Goal: Information Seeking & Learning: Learn about a topic

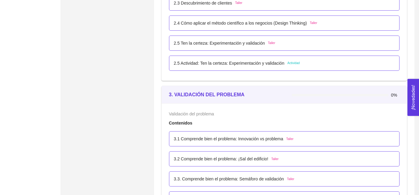
scroll to position [700, 0]
drag, startPoint x: 168, startPoint y: 92, endPoint x: 240, endPoint y: 98, distance: 72.0
click at [240, 98] on div "3. VALIDACIÓN DEL PROBLEMA 0%" at bounding box center [284, 94] width 245 height 18
copy strong "3. VALIDACIÓN DEL PROBLEMA"
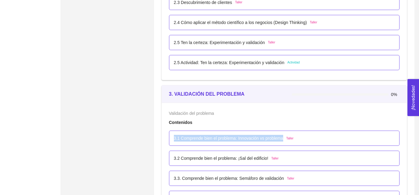
drag, startPoint x: 173, startPoint y: 139, endPoint x: 283, endPoint y: 139, distance: 109.5
click at [283, 139] on div "3.1 Comprende bien el problema: Innovación vs problema Taller" at bounding box center [284, 138] width 231 height 15
copy p "3.1 Comprende bien el problema: Innovación vs problema"
click at [294, 141] on div "3.1 Comprende bien el problema: Innovación vs problema Taller" at bounding box center [284, 138] width 221 height 7
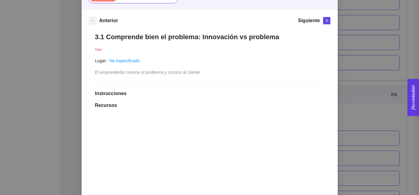
scroll to position [58, 0]
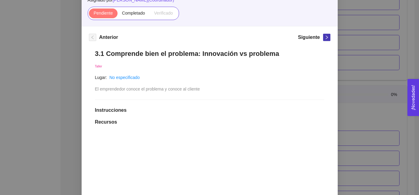
click at [323, 40] on button "button" at bounding box center [326, 37] width 7 height 7
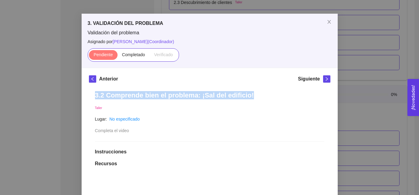
drag, startPoint x: 95, startPoint y: 97, endPoint x: 251, endPoint y: 97, distance: 156.6
copy h1 "3.2 Comprende bien el problema: ¡Sal del edificio!"
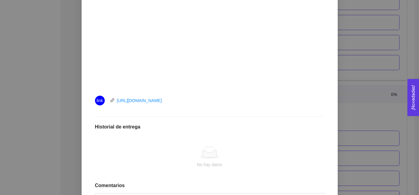
scroll to position [216, 0]
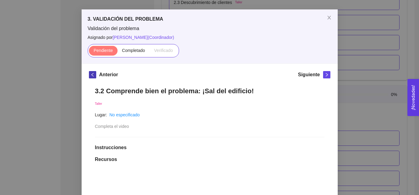
click at [89, 73] on span "left" at bounding box center [92, 75] width 7 height 4
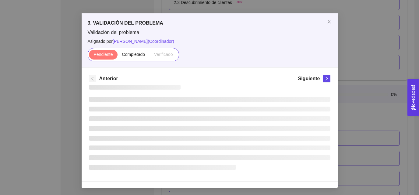
scroll to position [17, 0]
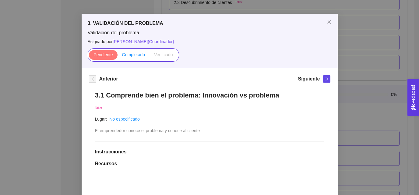
click at [135, 52] on span "Completado" at bounding box center [133, 54] width 23 height 5
click at [117, 56] on input "Completado" at bounding box center [117, 56] width 0 height 0
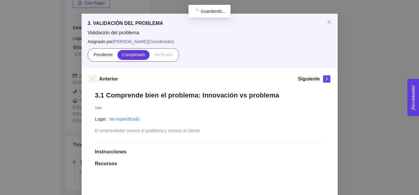
scroll to position [127, 0]
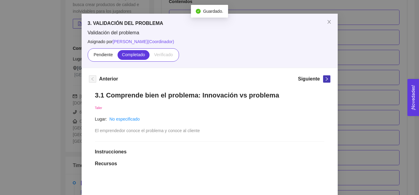
click at [324, 78] on span "right" at bounding box center [326, 79] width 7 height 4
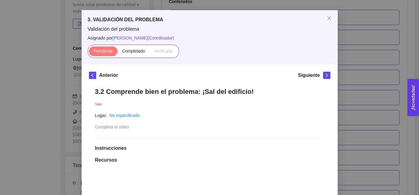
scroll to position [0, 0]
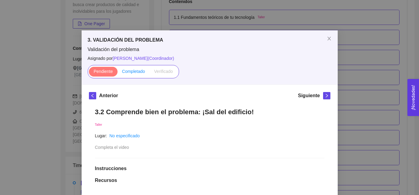
click at [130, 72] on span "Completado" at bounding box center [133, 71] width 23 height 5
click at [117, 73] on input "Completado" at bounding box center [117, 73] width 0 height 0
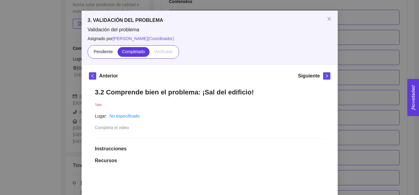
scroll to position [18, 0]
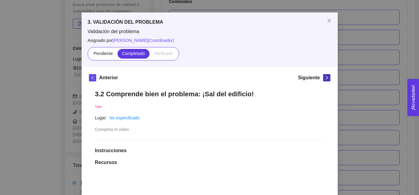
click at [325, 77] on icon "right" at bounding box center [326, 78] width 4 height 4
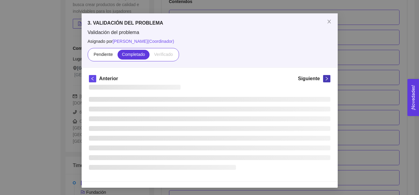
scroll to position [17, 0]
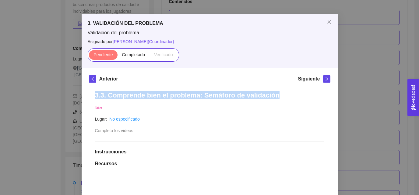
drag, startPoint x: 95, startPoint y: 96, endPoint x: 270, endPoint y: 93, distance: 175.2
click at [270, 93] on h1 "3.3. Comprende bien el problema: Semáforo de validación" at bounding box center [209, 95] width 229 height 8
copy h1 "3.3. Comprende bien el problema: Semáforo de validación"
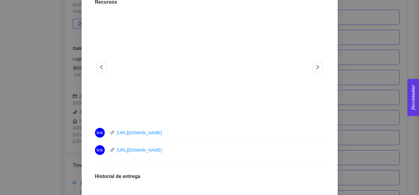
scroll to position [179, 0]
click at [317, 70] on button "button" at bounding box center [317, 67] width 10 height 10
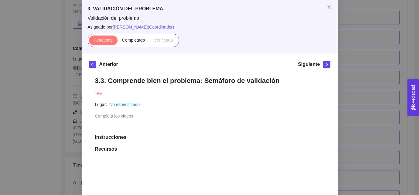
scroll to position [29, 0]
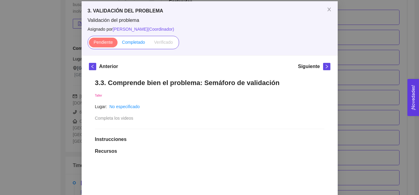
click at [129, 45] on label "Completado" at bounding box center [133, 43] width 32 height 10
click at [117, 44] on input "Completado" at bounding box center [117, 44] width 0 height 0
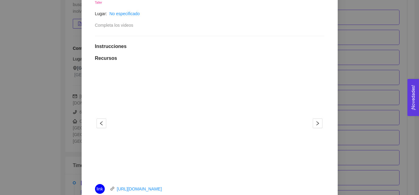
scroll to position [0, 0]
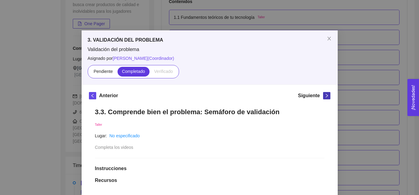
click at [325, 98] on icon "right" at bounding box center [326, 96] width 4 height 4
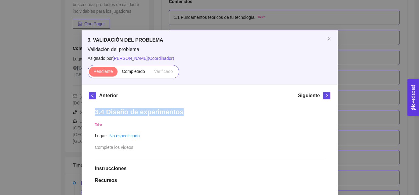
drag, startPoint x: 94, startPoint y: 111, endPoint x: 182, endPoint y: 111, distance: 87.9
copy h1 "3.4 Diseño de experimentos"
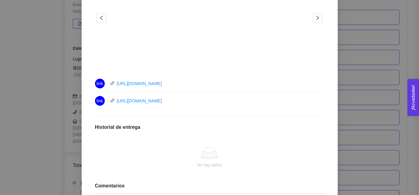
scroll to position [229, 0]
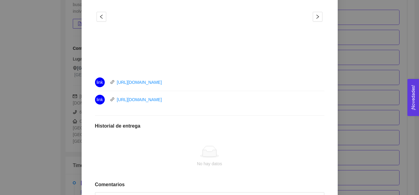
click at [266, 109] on div "3.4 Diseño de experimentos Taller Lugar: No especificado Completa los videos In…" at bounding box center [209, 51] width 241 height 356
click at [244, 104] on li "link https://youtu.be/Q9VFiAC7nc0" at bounding box center [209, 99] width 229 height 17
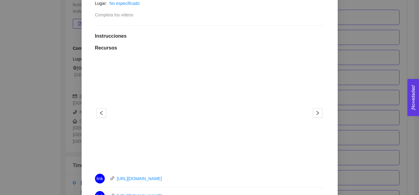
scroll to position [133, 0]
click at [317, 113] on icon "right" at bounding box center [317, 112] width 5 height 5
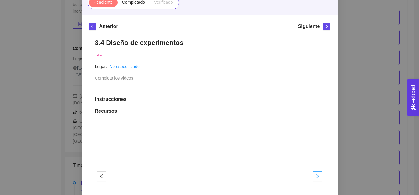
scroll to position [49, 0]
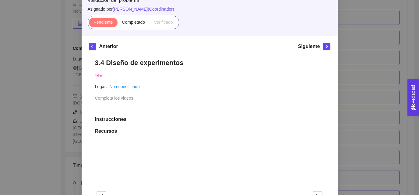
click at [130, 16] on div "Validación del problema Asignado por Ana Sofia Contreras Córdova ( Coordinador …" at bounding box center [210, 13] width 244 height 32
click at [134, 22] on span "Completado" at bounding box center [133, 22] width 23 height 5
click at [117, 24] on input "Completado" at bounding box center [117, 24] width 0 height 0
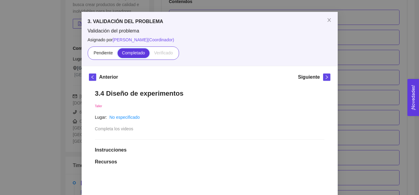
scroll to position [6, 0]
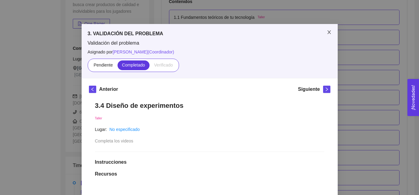
click at [330, 35] on span "Close" at bounding box center [328, 32] width 17 height 17
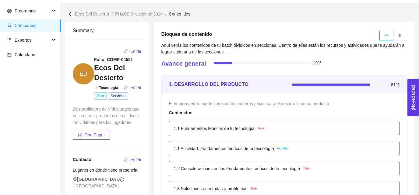
scroll to position [0, 0]
